Goal: Use online tool/utility: Use online tool/utility

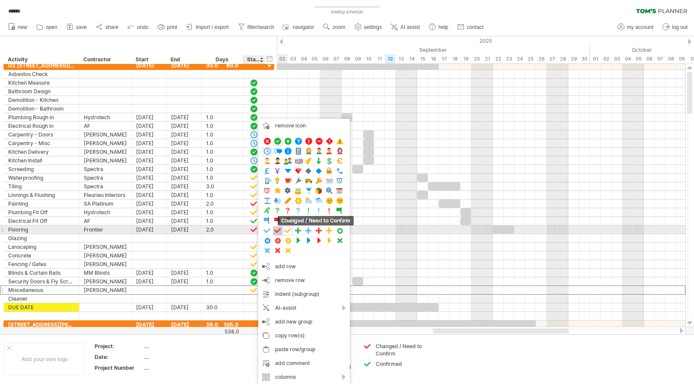
click at [280, 232] on span at bounding box center [277, 231] width 9 height 8
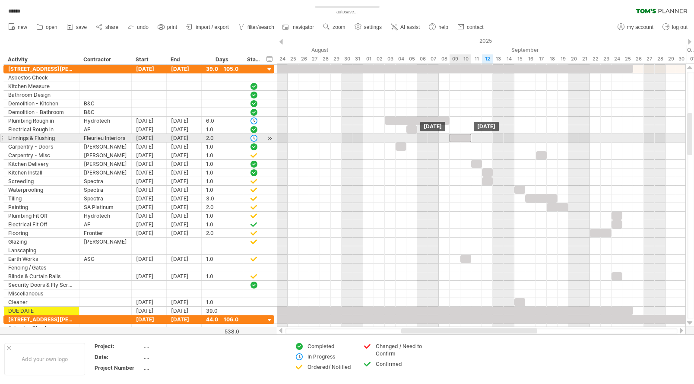
click at [463, 139] on div at bounding box center [461, 138] width 22 height 8
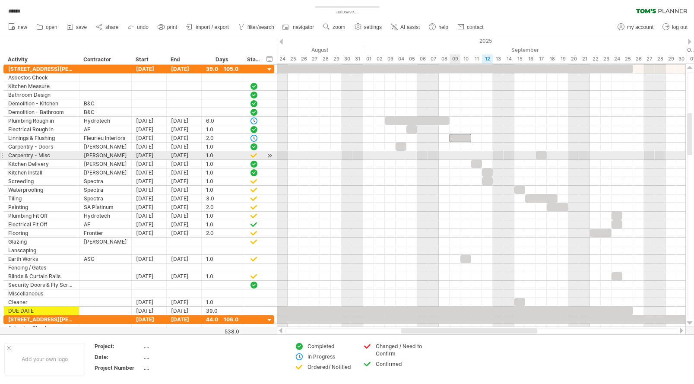
click at [453, 155] on div at bounding box center [481, 155] width 409 height 9
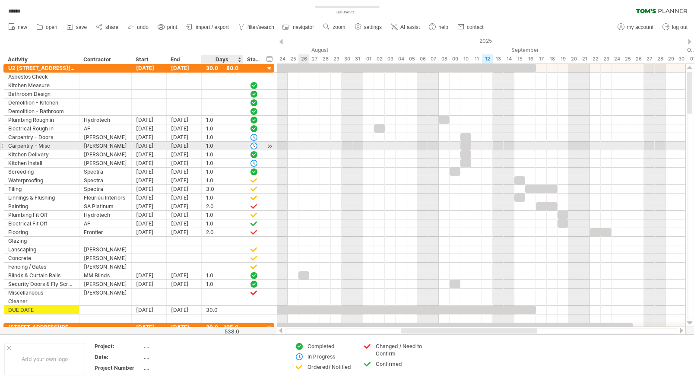
click at [214, 146] on div "1.0" at bounding box center [222, 146] width 32 height 8
type input "*"
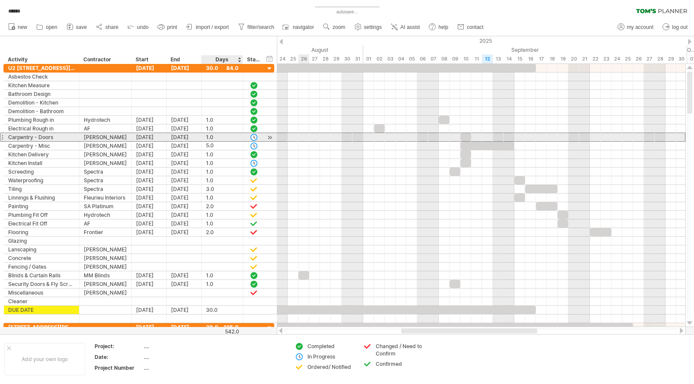
click at [216, 137] on div "1.0" at bounding box center [222, 137] width 32 height 8
type input "*"
click at [219, 140] on input "*" at bounding box center [214, 137] width 16 height 8
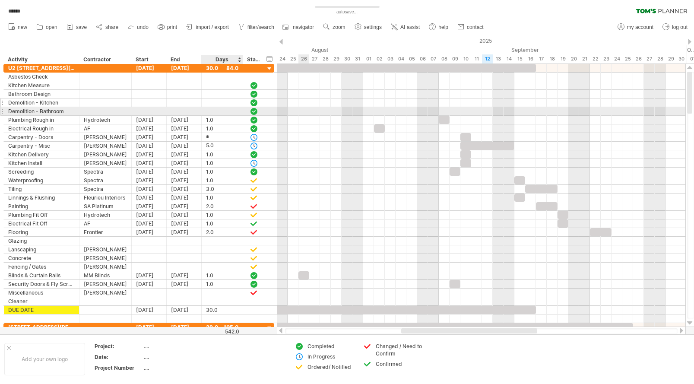
click at [213, 105] on div at bounding box center [222, 102] width 32 height 8
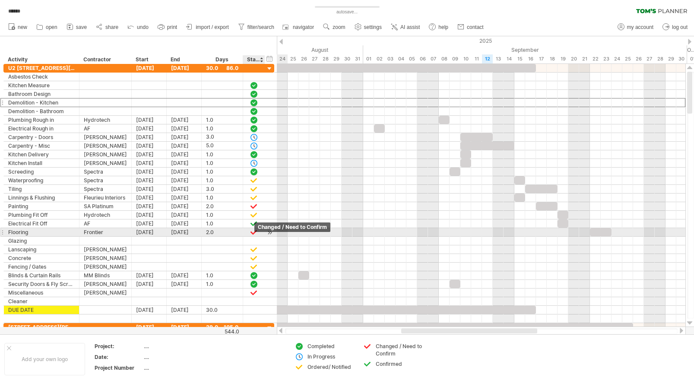
click at [253, 232] on div at bounding box center [254, 232] width 9 height 7
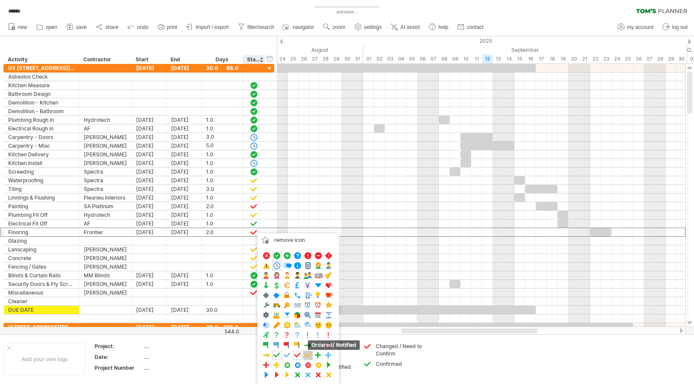
click at [311, 351] on span at bounding box center [308, 355] width 9 height 8
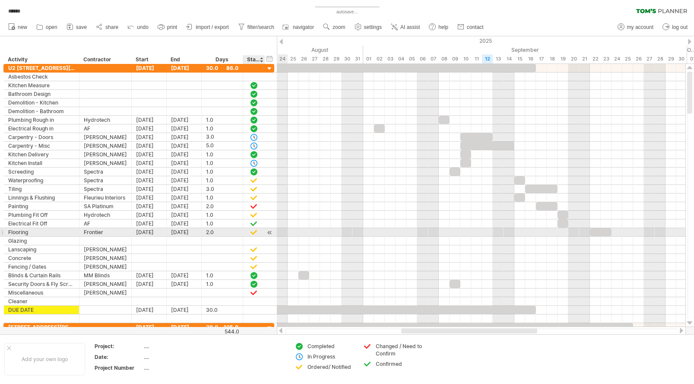
click at [254, 232] on div at bounding box center [254, 232] width 9 height 7
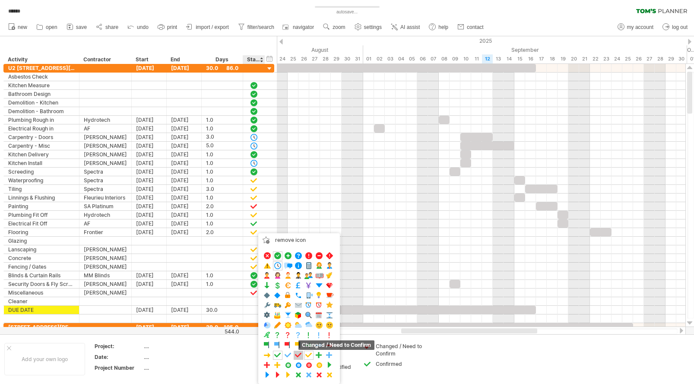
click at [297, 353] on span at bounding box center [298, 355] width 9 height 8
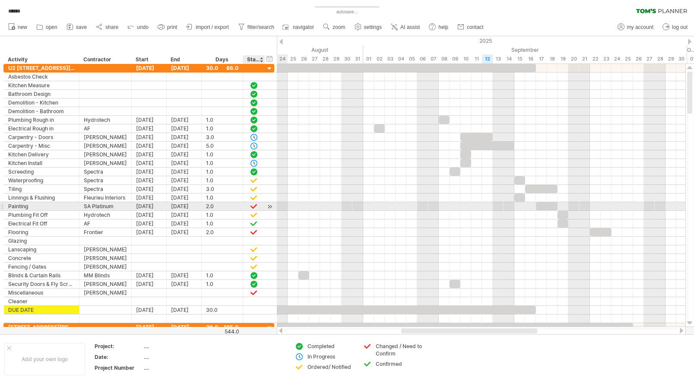
scroll to position [0, 0]
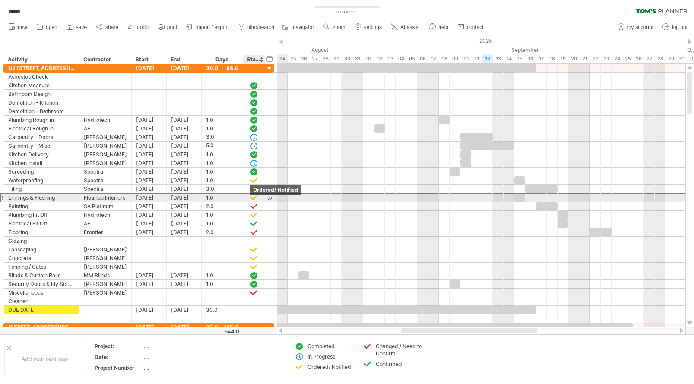
click at [253, 197] on div at bounding box center [254, 197] width 9 height 7
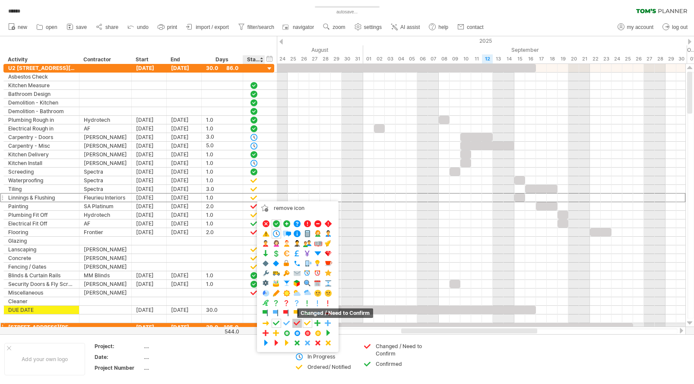
click at [296, 324] on span at bounding box center [297, 323] width 9 height 8
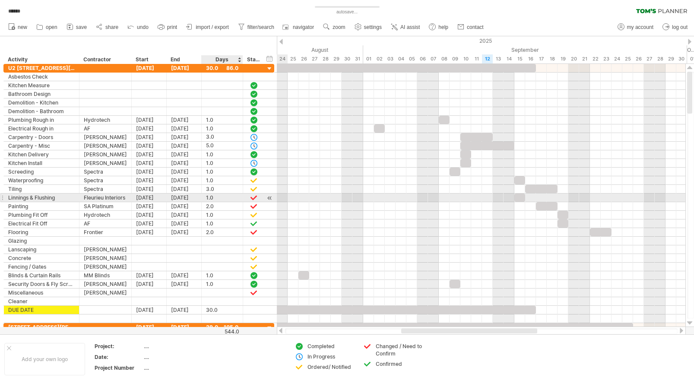
click at [207, 197] on div "1.0" at bounding box center [222, 198] width 32 height 8
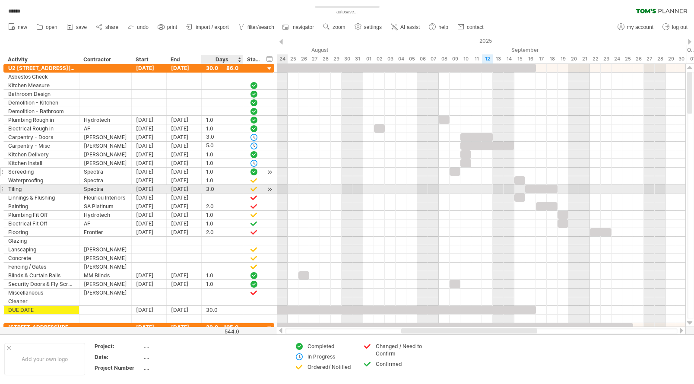
click at [227, 173] on div "1.0" at bounding box center [222, 172] width 32 height 8
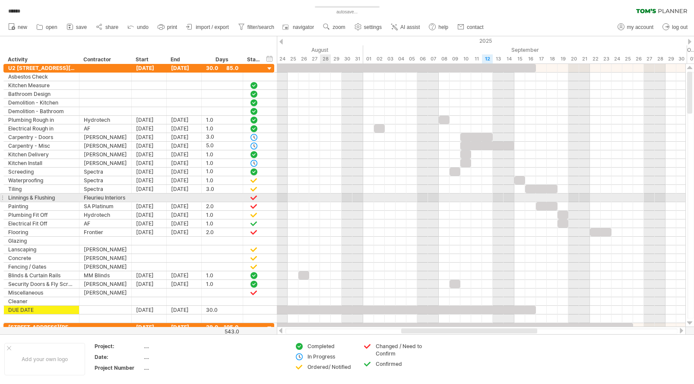
click at [327, 199] on div at bounding box center [481, 198] width 409 height 9
